Goal: Information Seeking & Learning: Learn about a topic

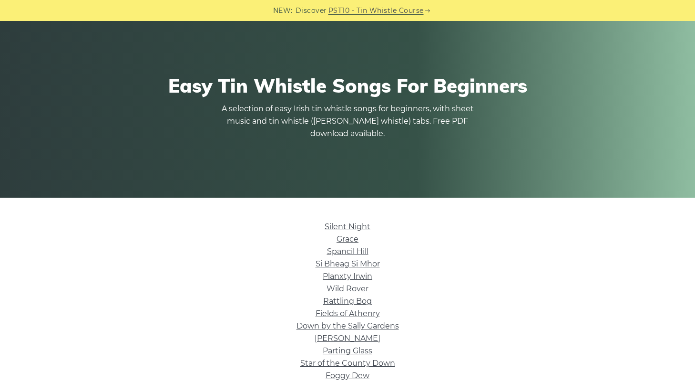
scroll to position [172, 0]
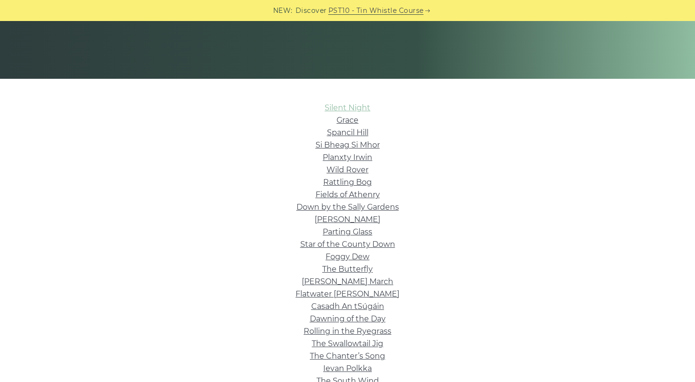
click at [348, 103] on link "Silent Night" at bounding box center [348, 107] width 46 height 9
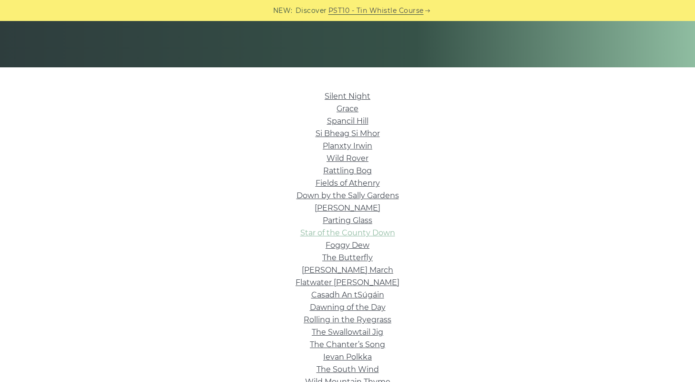
scroll to position [185, 0]
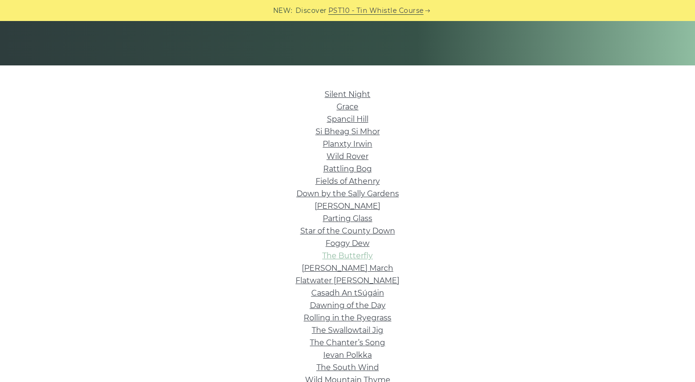
click at [362, 258] on link "The Butterfly" at bounding box center [347, 255] width 51 height 9
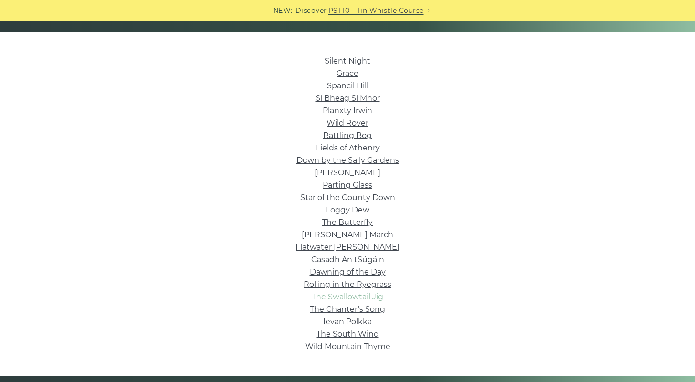
scroll to position [220, 0]
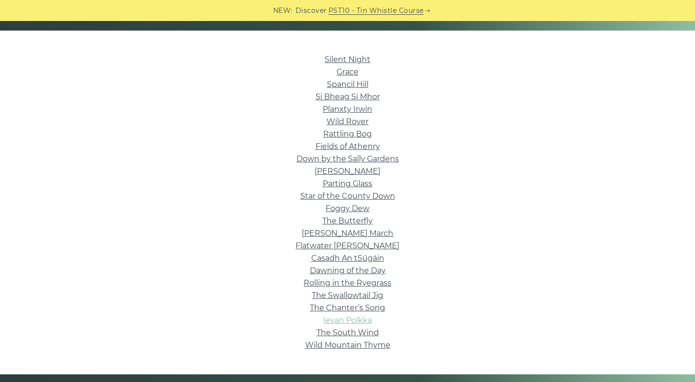
click at [364, 321] on link "Ievan Polkka" at bounding box center [347, 319] width 49 height 9
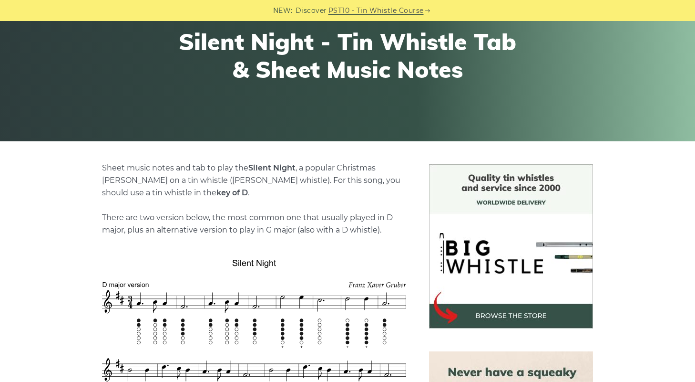
scroll to position [308, 0]
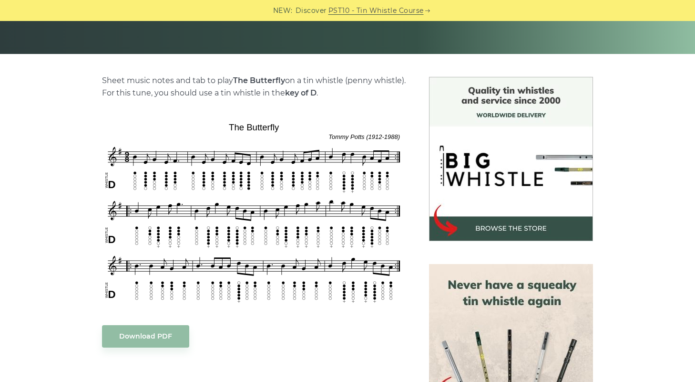
scroll to position [197, 0]
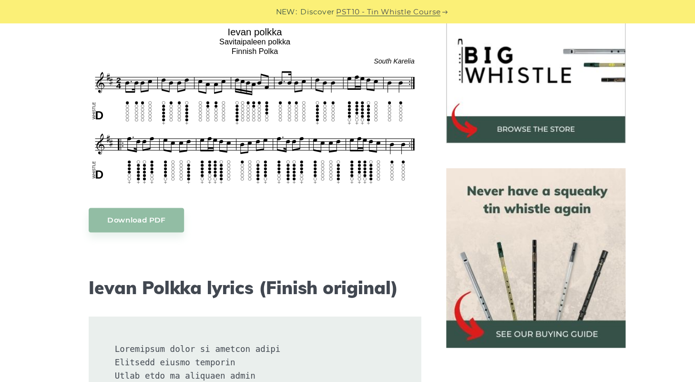
scroll to position [304, 0]
